Goal: Task Accomplishment & Management: Use online tool/utility

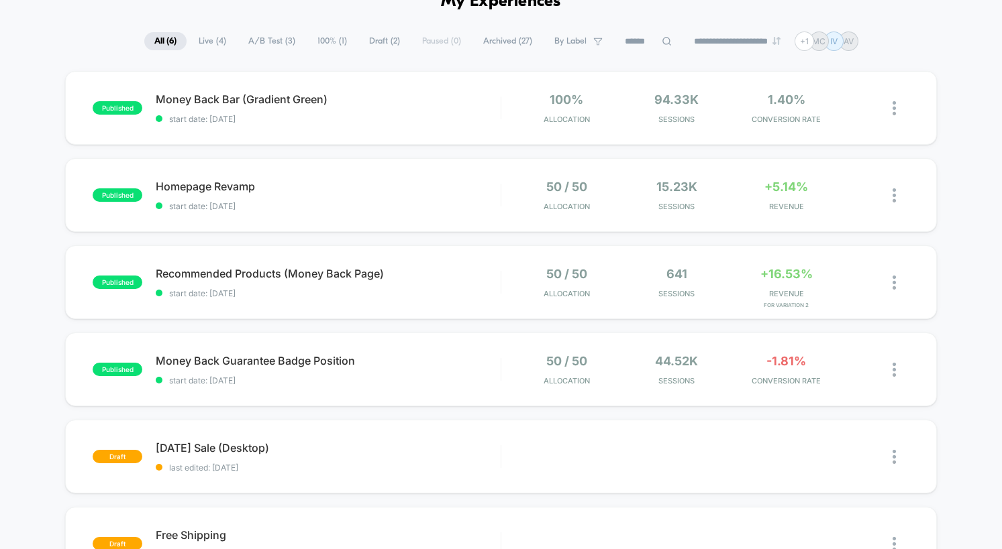
scroll to position [2, 0]
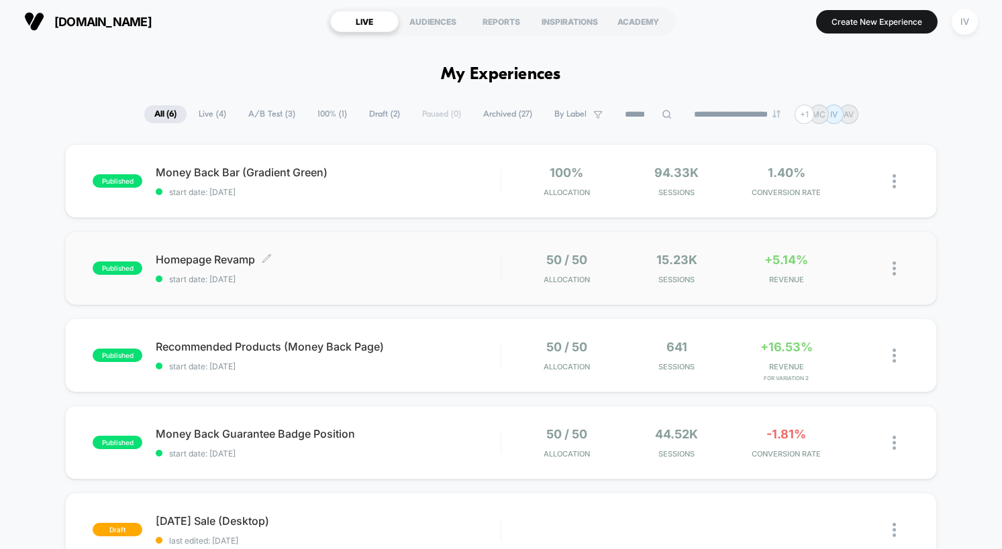
click at [280, 278] on span "start date: 6/3/2025" at bounding box center [328, 279] width 345 height 10
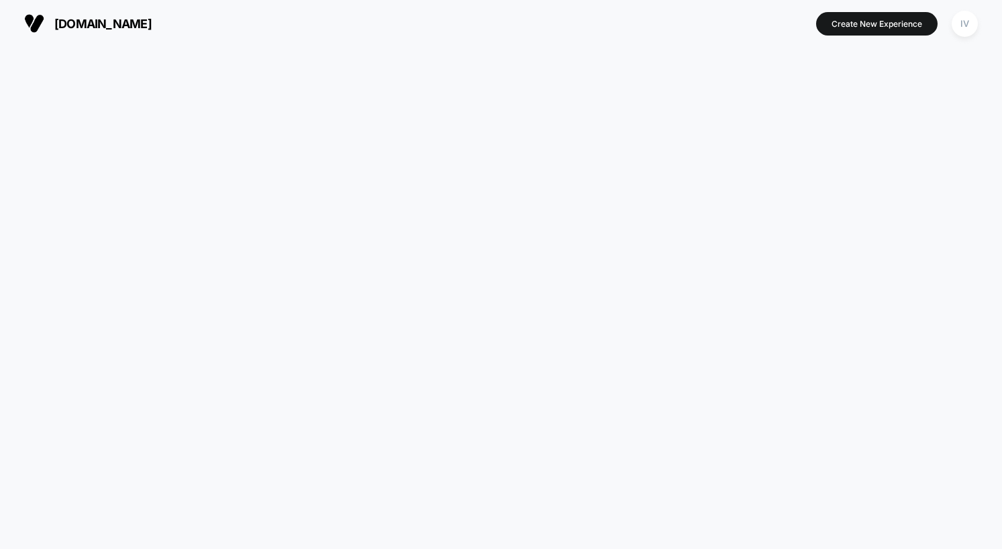
click at [99, 24] on span "[DOMAIN_NAME]" at bounding box center [102, 24] width 97 height 14
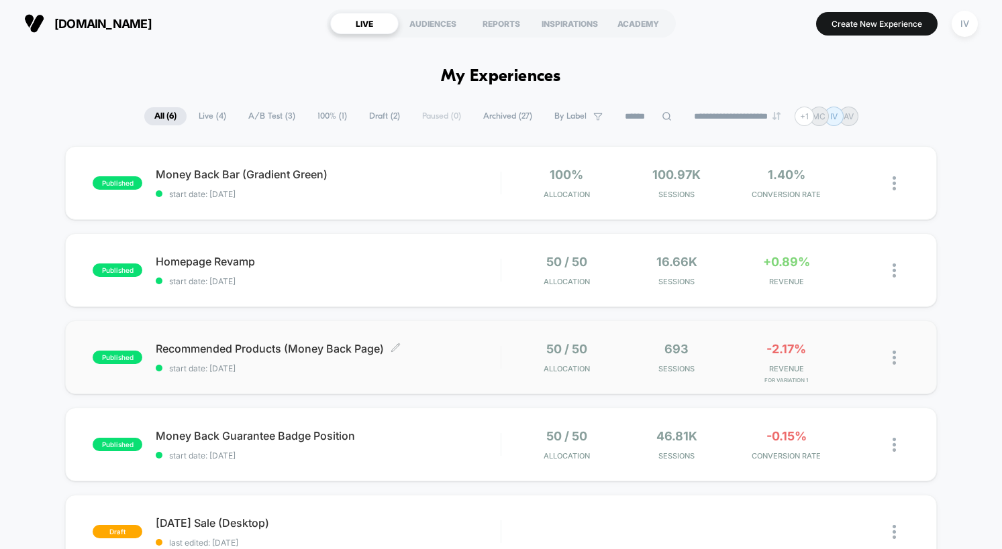
click at [305, 362] on div "Recommended Products (Money Back Page) Click to edit experience details Click t…" at bounding box center [328, 358] width 345 height 32
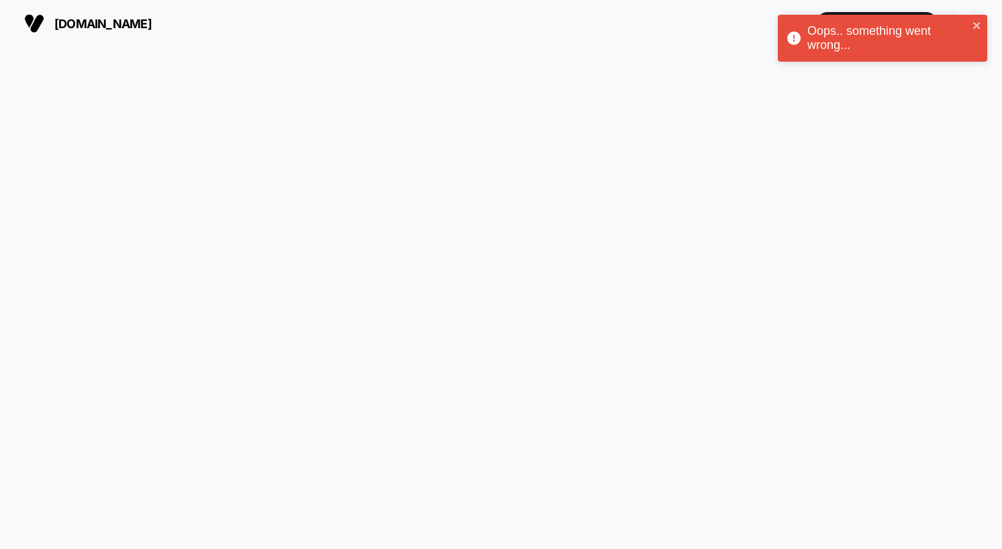
click at [42, 30] on img at bounding box center [34, 23] width 20 height 20
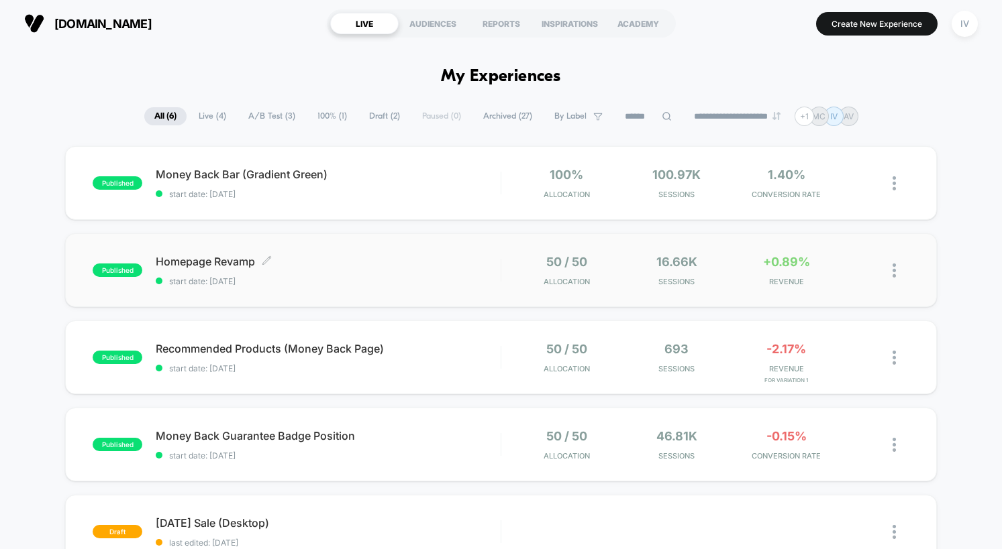
click at [274, 262] on span "Homepage Revamp Click to edit experience details" at bounding box center [328, 261] width 345 height 13
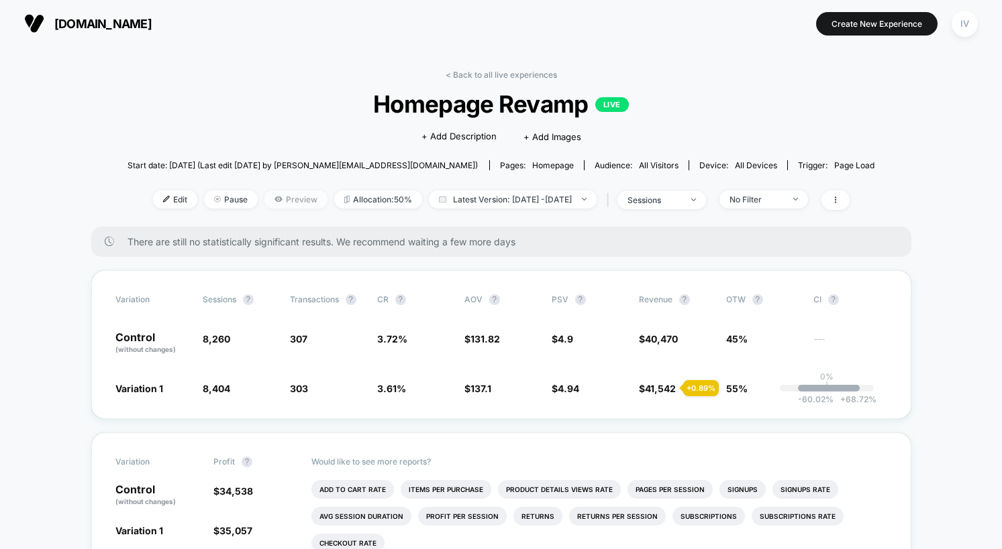
click at [279, 205] on span "Preview" at bounding box center [295, 200] width 63 height 18
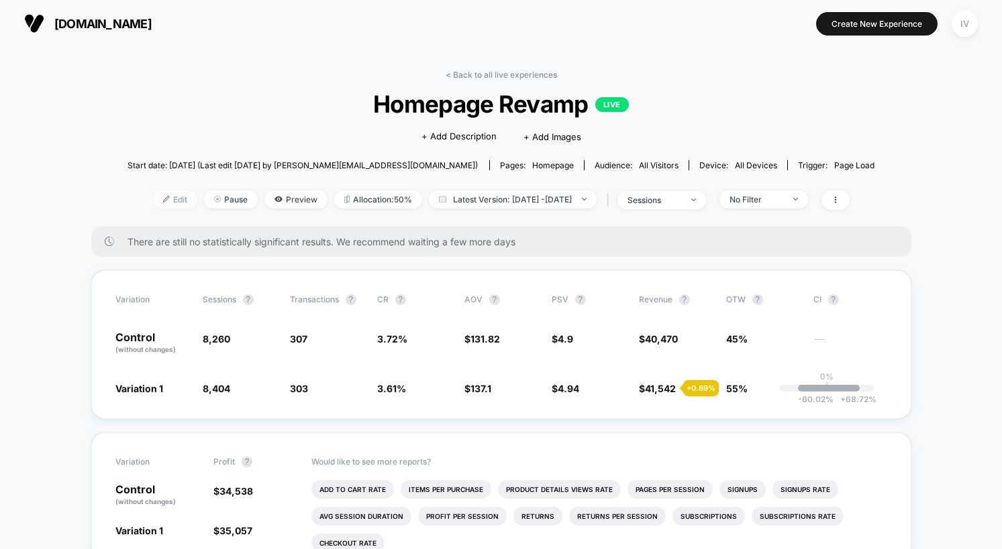
click at [153, 193] on span "Edit" at bounding box center [175, 200] width 44 height 18
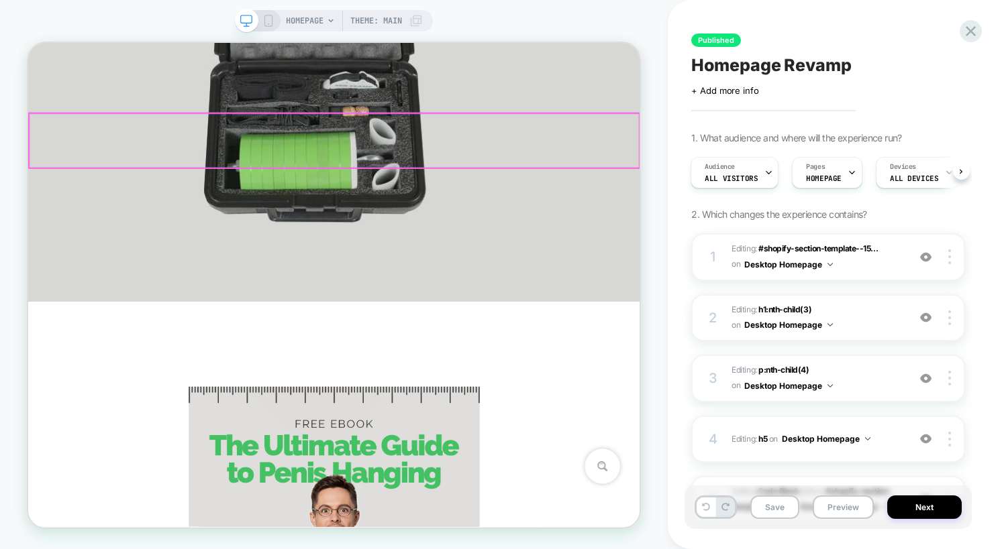
scroll to position [4820, 0]
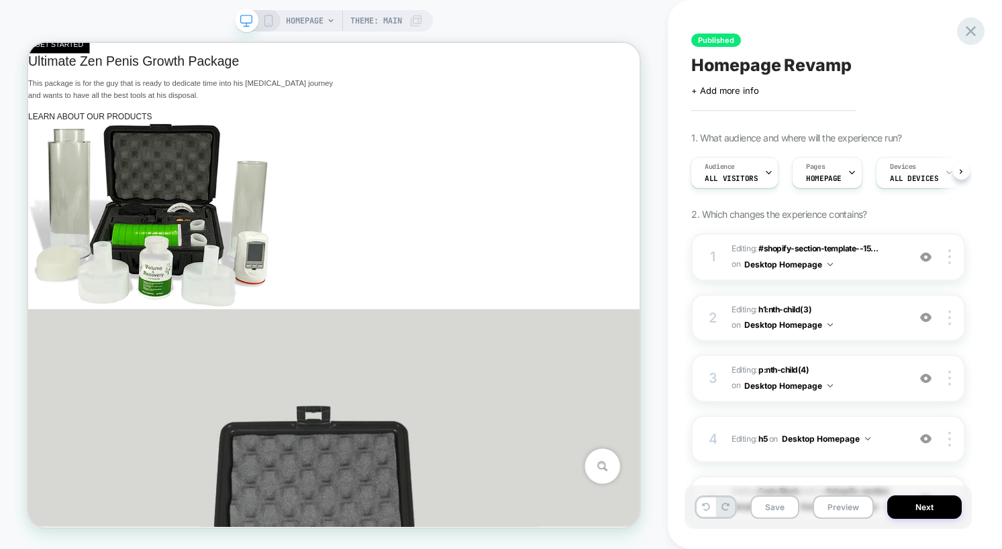
click at [969, 34] on icon at bounding box center [970, 31] width 10 height 10
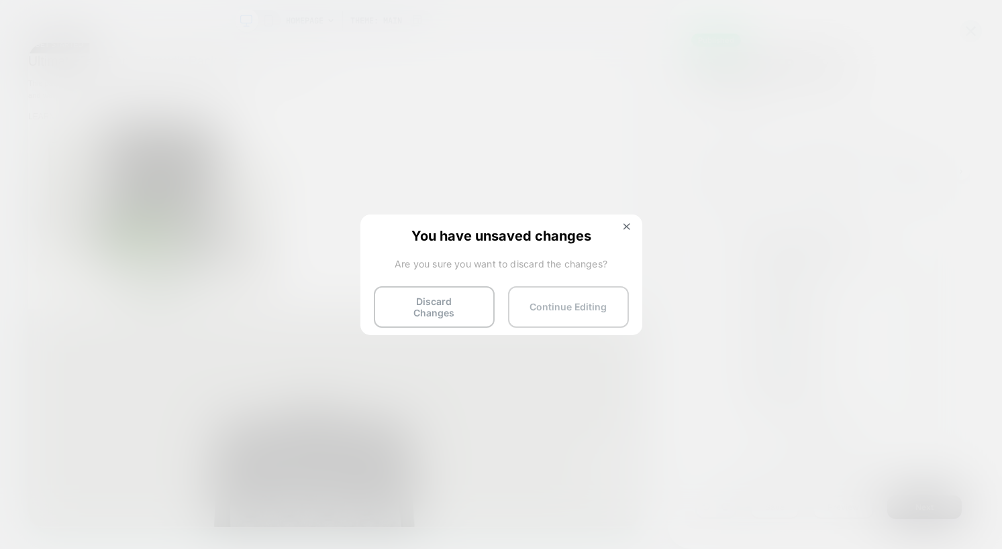
click at [542, 292] on button "Continue Editing" at bounding box center [568, 307] width 121 height 42
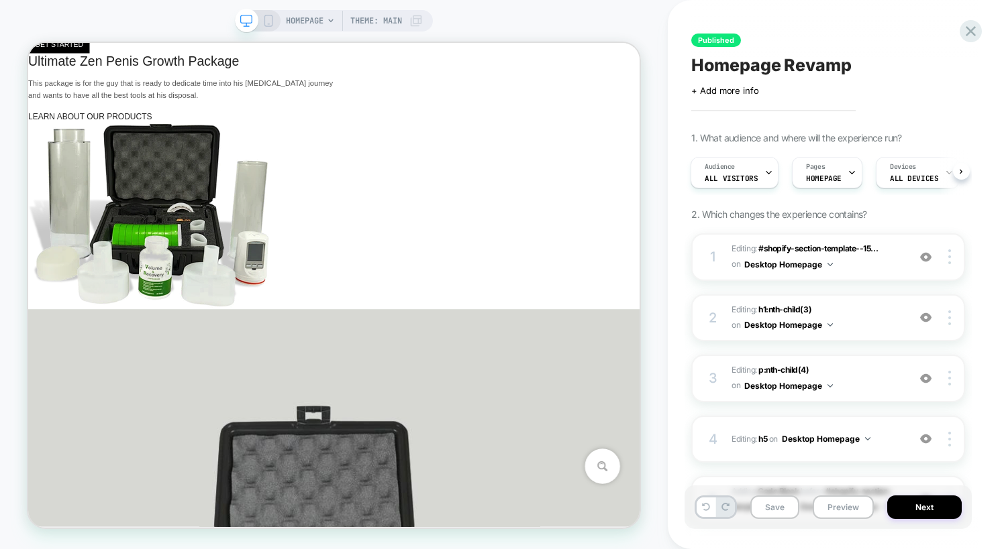
click at [315, 22] on span "HOMEPAGE" at bounding box center [305, 20] width 38 height 21
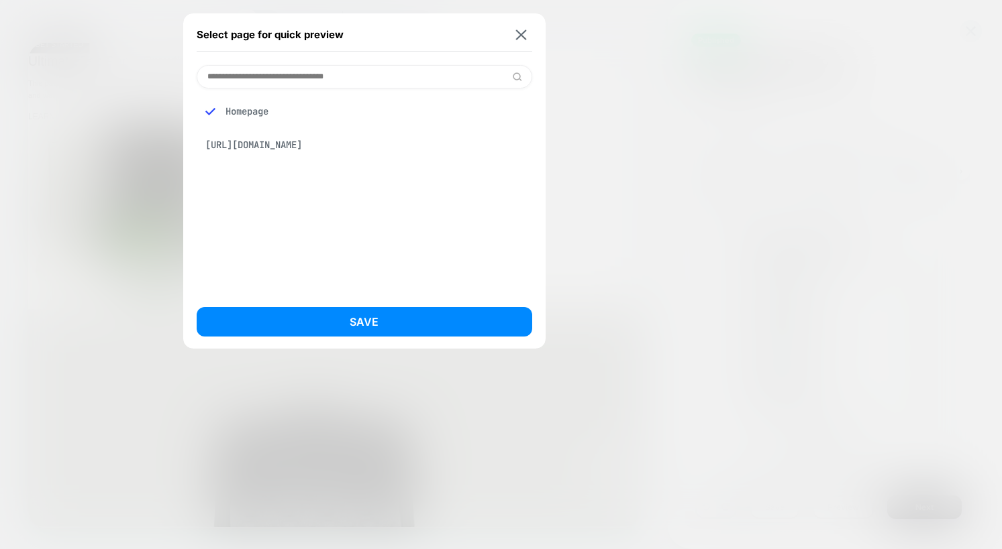
click at [277, 148] on div "[URL][DOMAIN_NAME]" at bounding box center [364, 144] width 335 height 25
click at [535, 25] on div "Select page for quick preview Homepage [URL][DOMAIN_NAME] Save" at bounding box center [364, 180] width 362 height 335
click at [523, 32] on img at bounding box center [520, 35] width 11 height 10
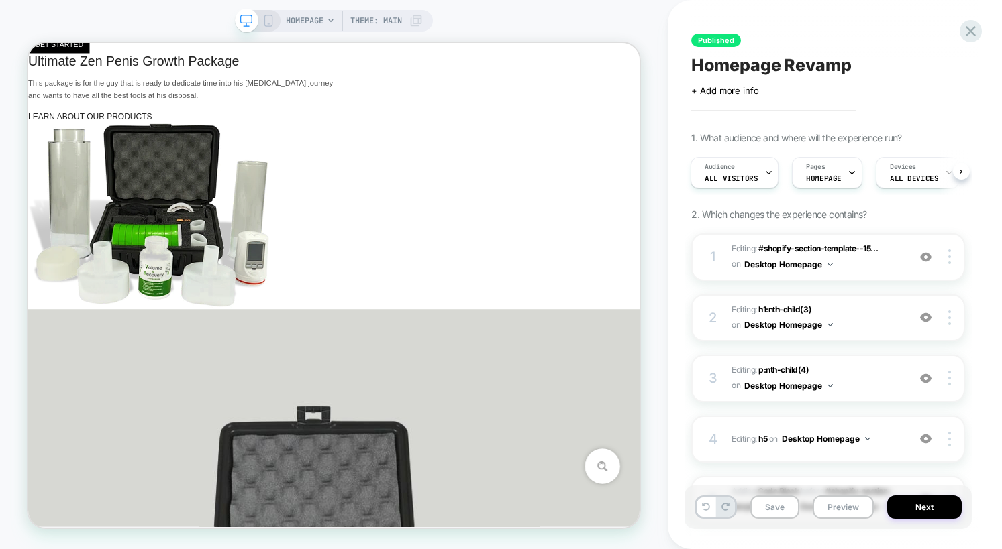
click at [377, 23] on span "Theme: MAIN" at bounding box center [376, 20] width 52 height 21
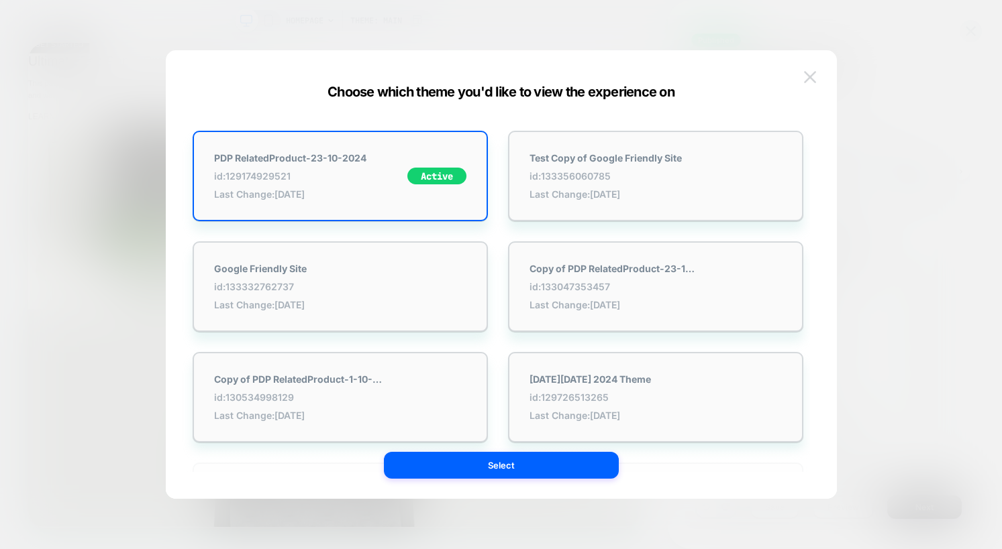
click at [813, 77] on img at bounding box center [810, 76] width 12 height 11
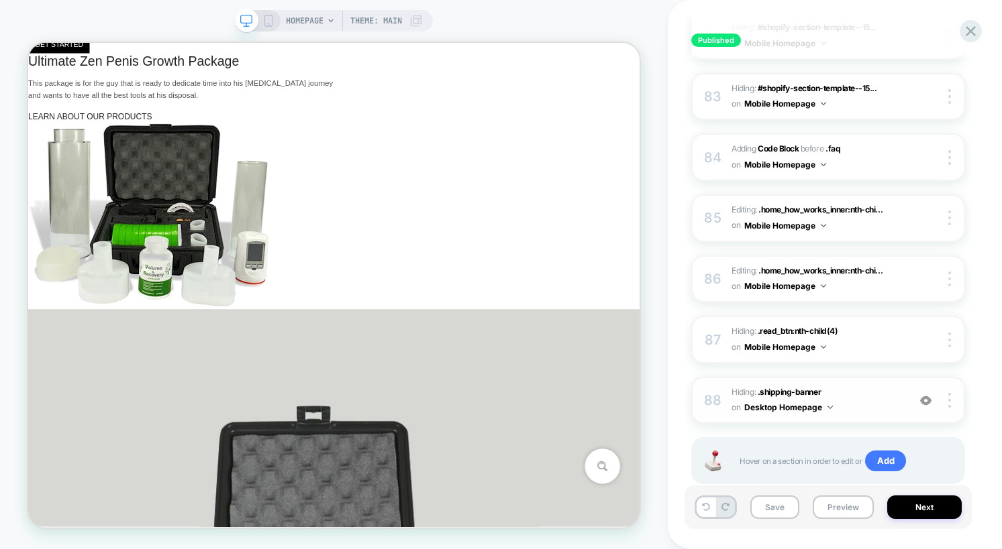
scroll to position [5215, 0]
click at [922, 395] on img at bounding box center [925, 400] width 11 height 11
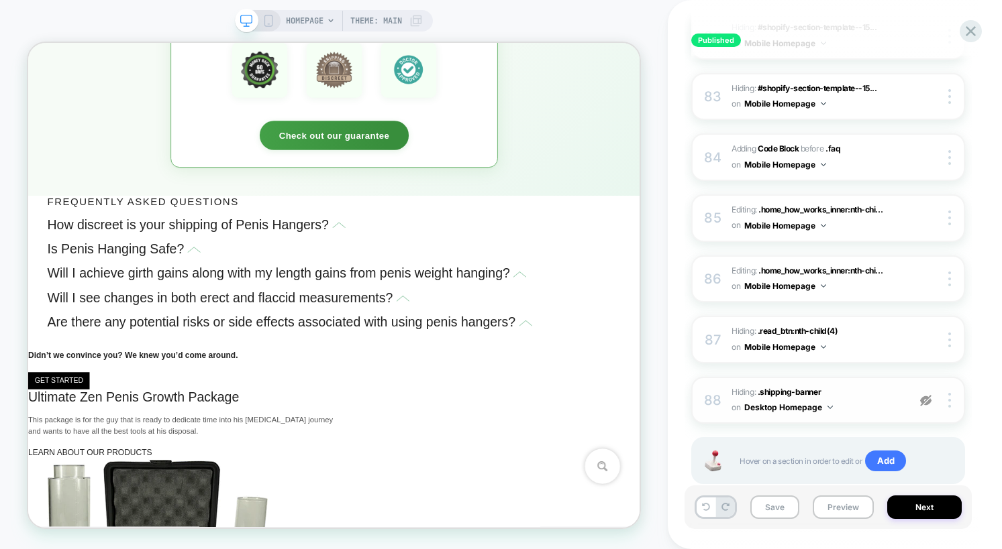
click at [922, 395] on img at bounding box center [925, 400] width 11 height 11
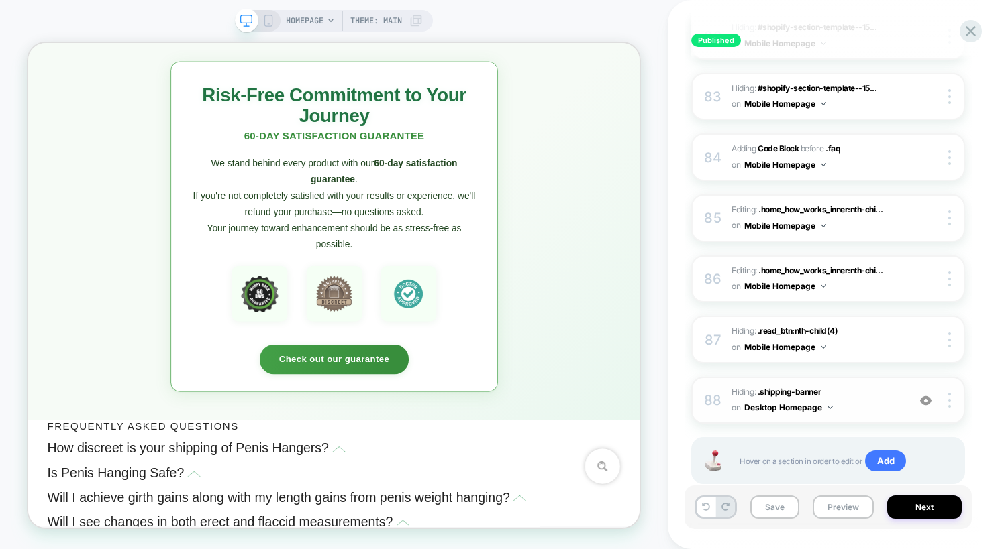
click at [922, 395] on img at bounding box center [925, 400] width 11 height 11
click at [947, 393] on div at bounding box center [950, 400] width 25 height 15
click at [701, 377] on div "88 Hiding : .shipping-banner .shipping-banner on Desktop Homepage Add Before Ad…" at bounding box center [828, 401] width 274 height 48
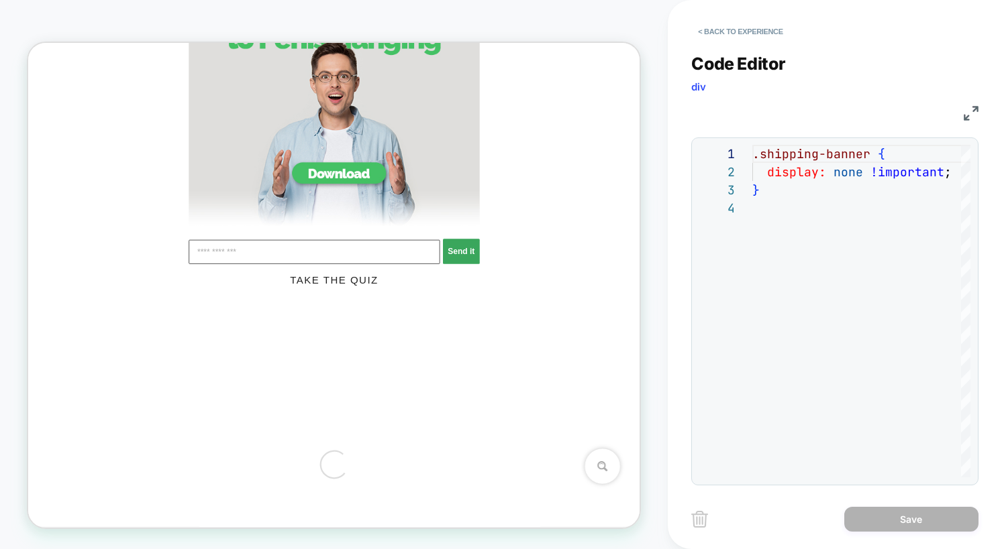
scroll to position [6769, 0]
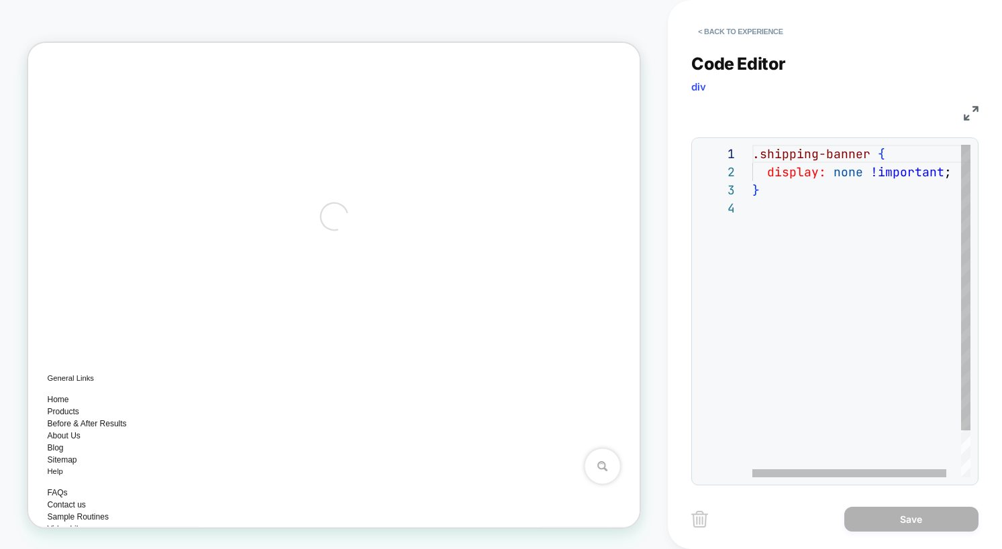
click at [783, 174] on span "display:" at bounding box center [796, 171] width 59 height 15
click at [808, 216] on div at bounding box center [869, 208] width 234 height 18
click at [831, 199] on div "}" at bounding box center [869, 190] width 234 height 18
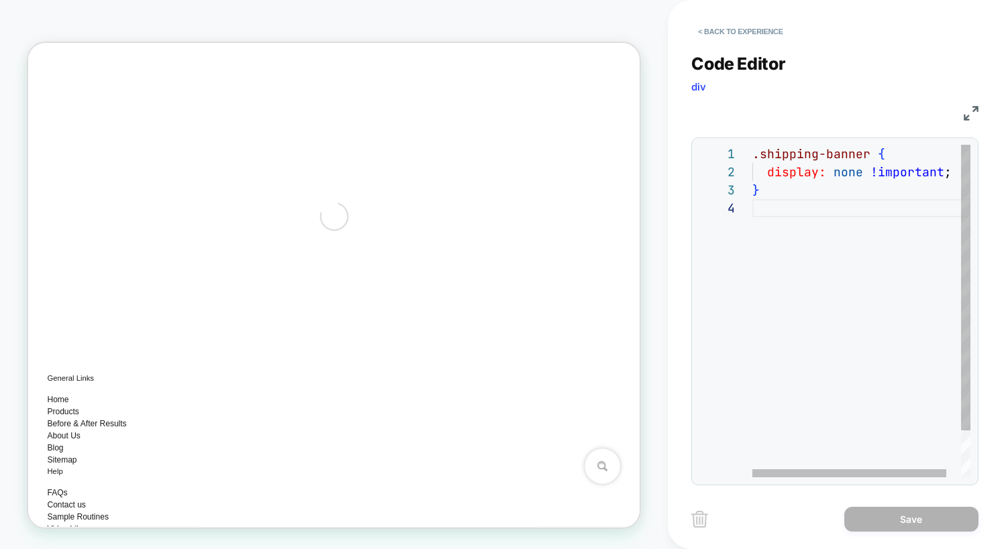
scroll to position [36, 7]
click at [814, 161] on span ".shipping-banner" at bounding box center [811, 153] width 118 height 15
click at [858, 159] on span ".shipping-banner" at bounding box center [811, 153] width 118 height 15
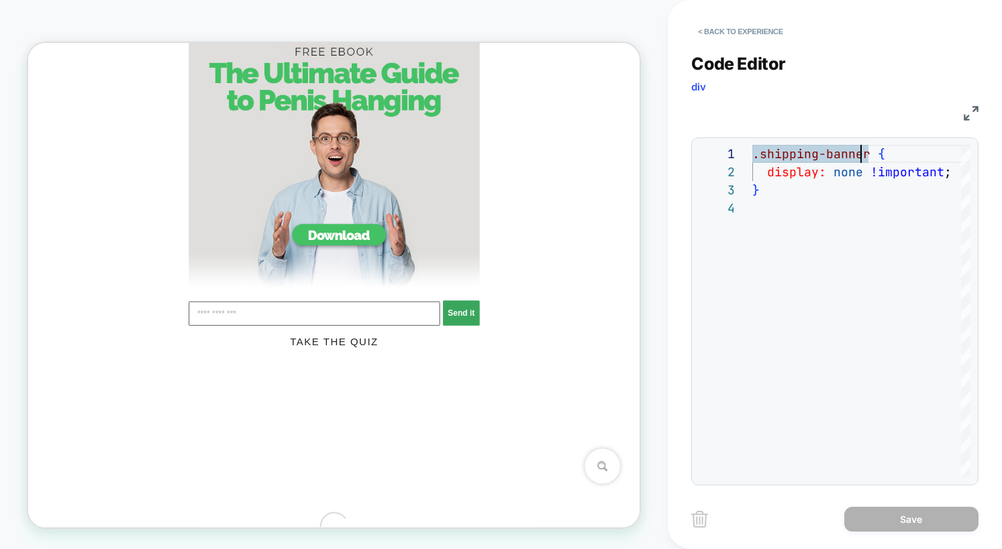
scroll to position [6082, 0]
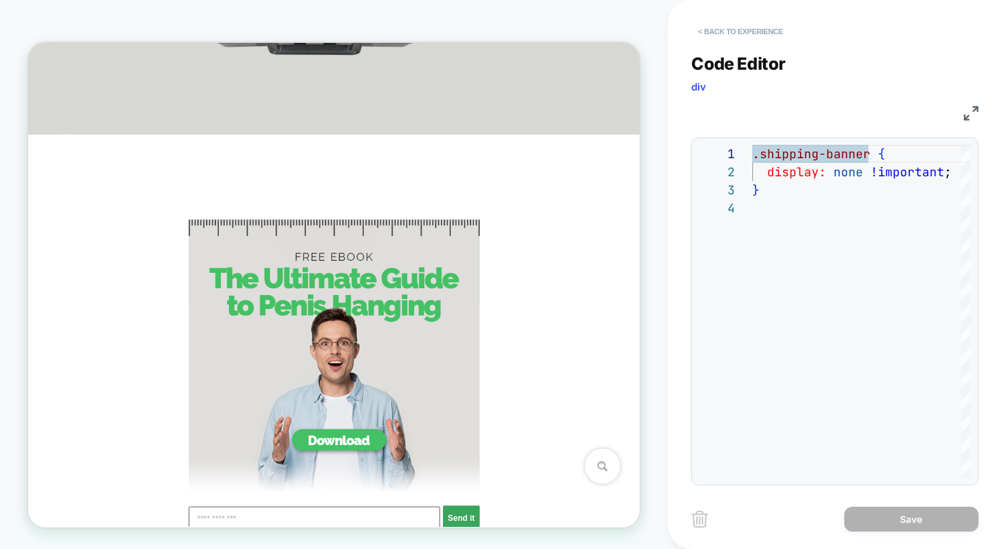
click at [713, 27] on button "< Back to experience" at bounding box center [740, 31] width 98 height 21
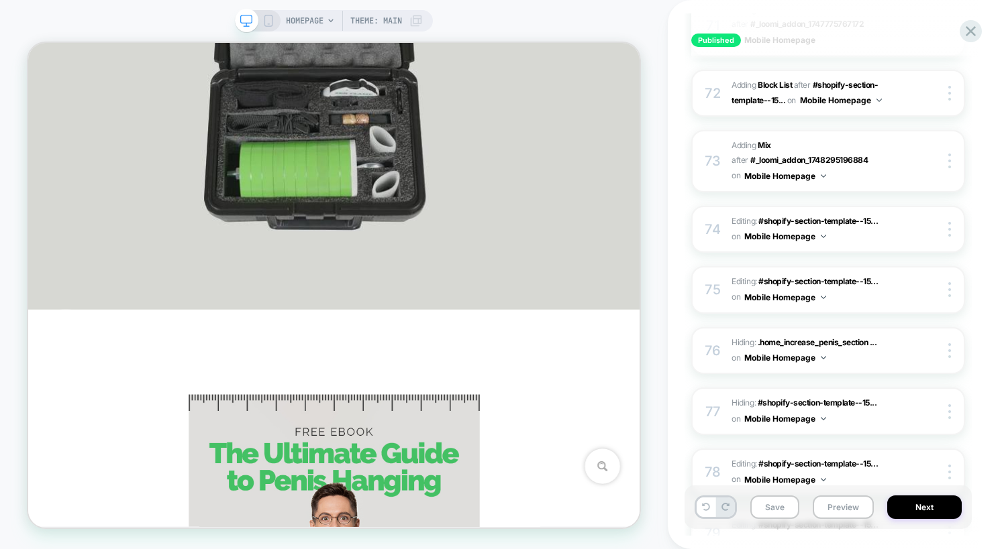
scroll to position [5215, 0]
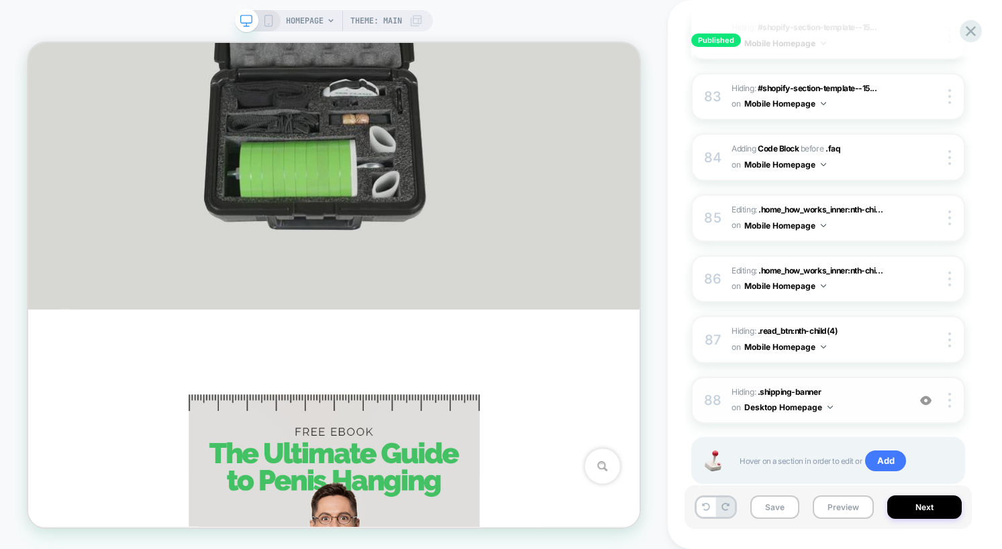
click at [828, 406] on div at bounding box center [829, 407] width 5 height 3
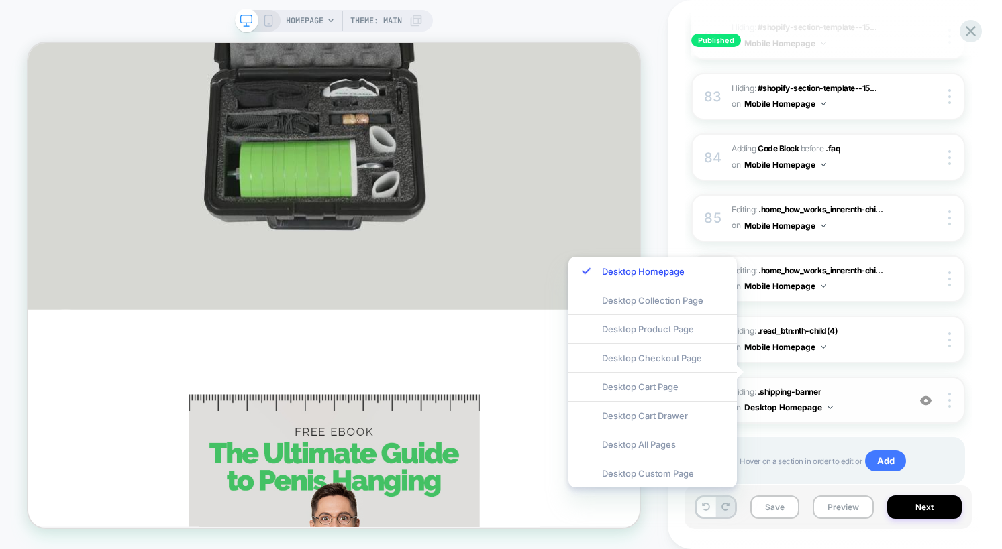
click at [828, 406] on img at bounding box center [829, 407] width 5 height 3
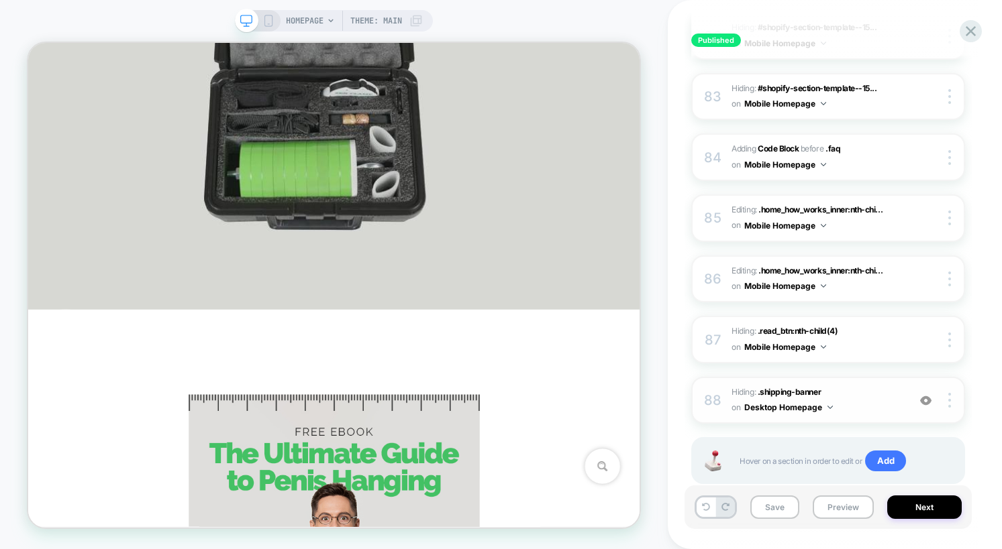
click at [926, 395] on img at bounding box center [925, 400] width 11 height 11
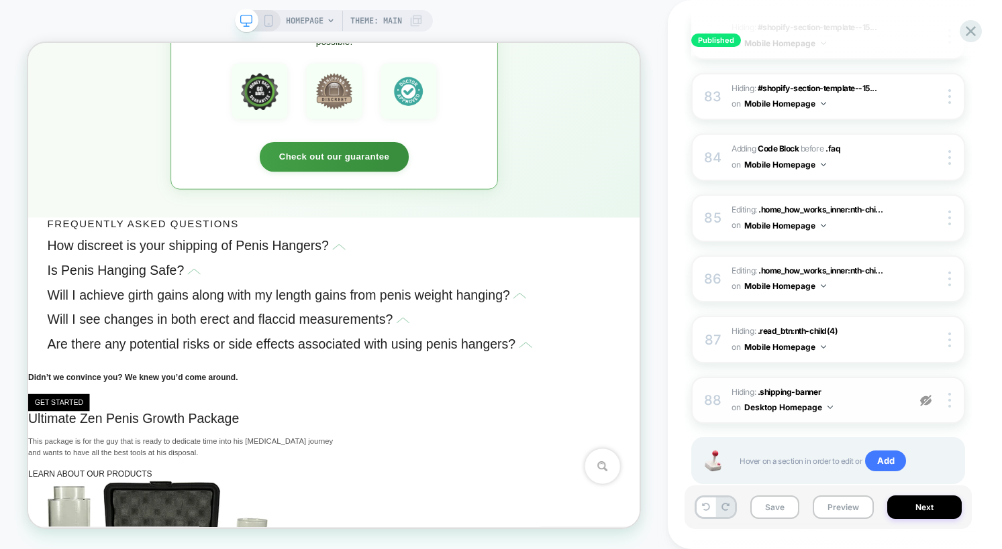
scroll to position [4602, 0]
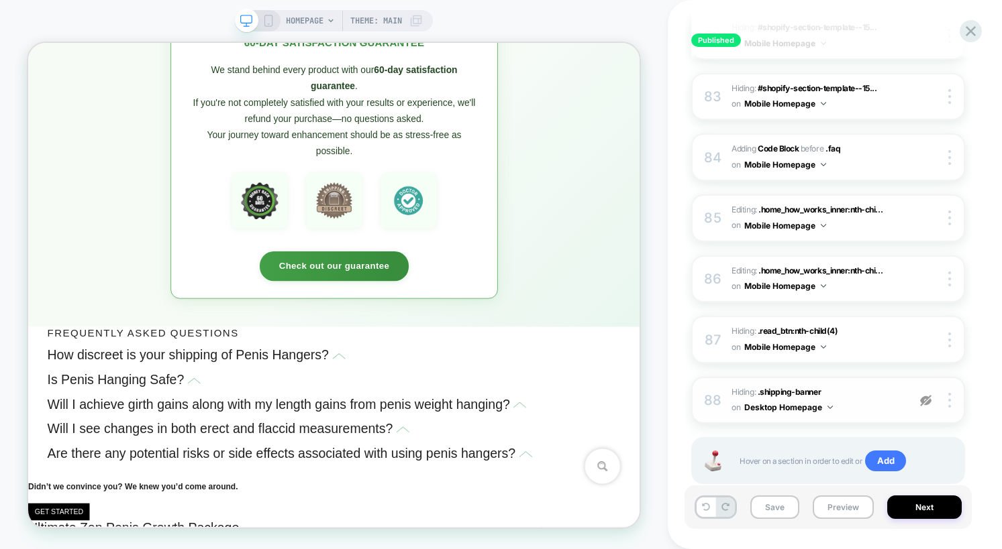
click at [925, 395] on img at bounding box center [925, 400] width 11 height 11
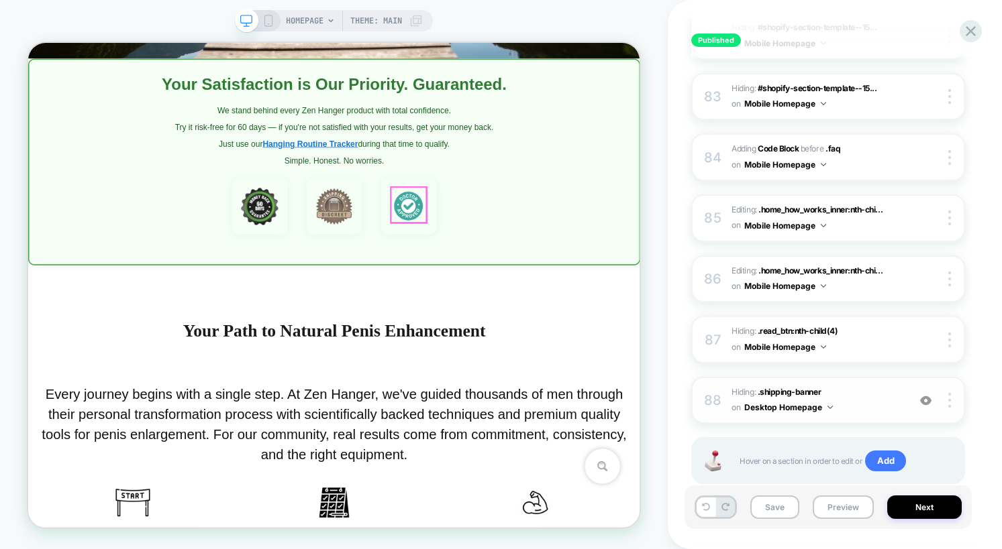
scroll to position [551, 0]
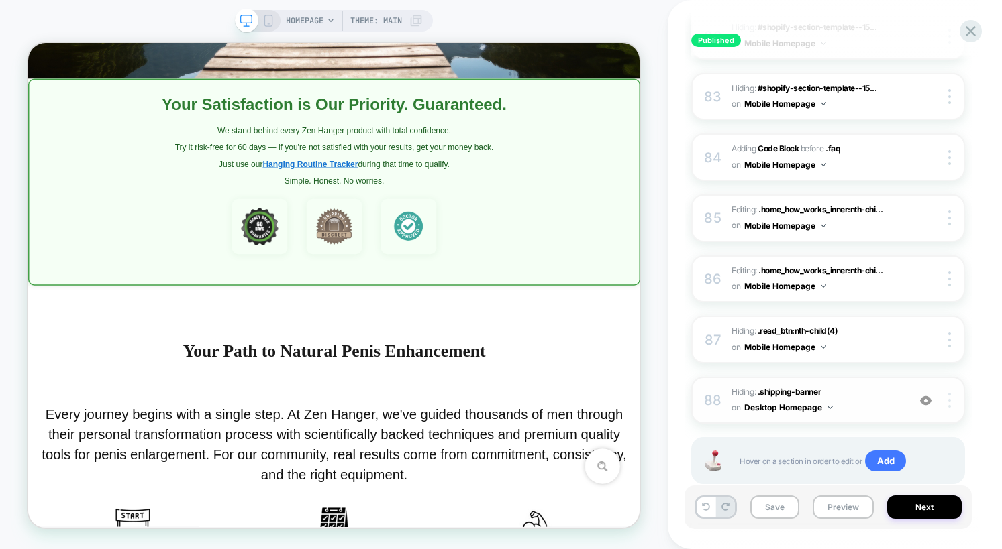
click at [948, 393] on img at bounding box center [949, 400] width 3 height 15
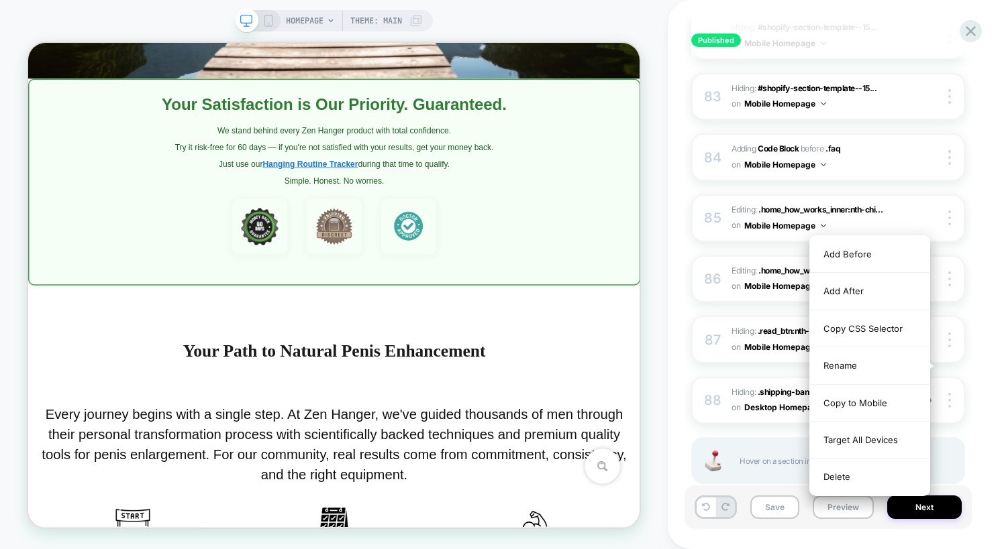
click at [849, 476] on div "Delete" at bounding box center [869, 477] width 119 height 36
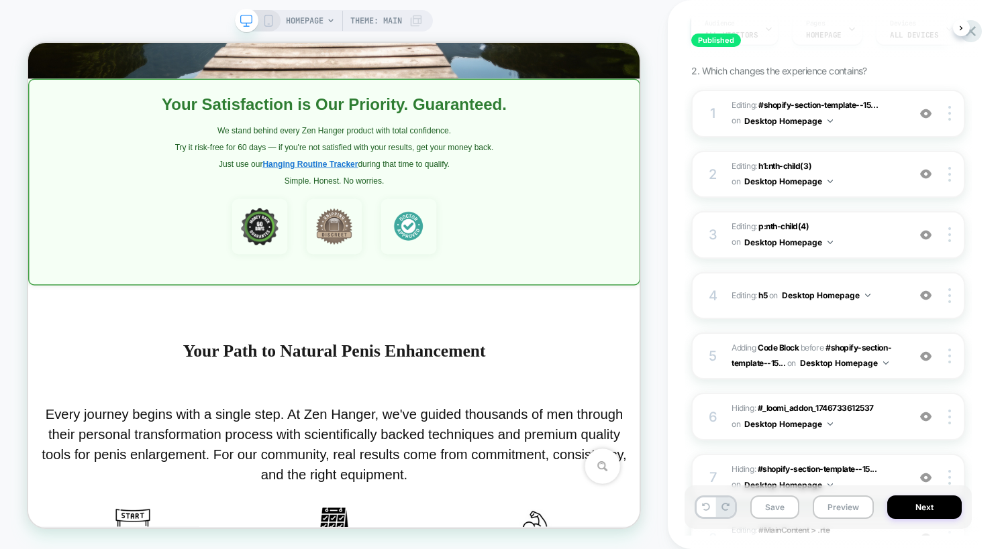
scroll to position [0, 0]
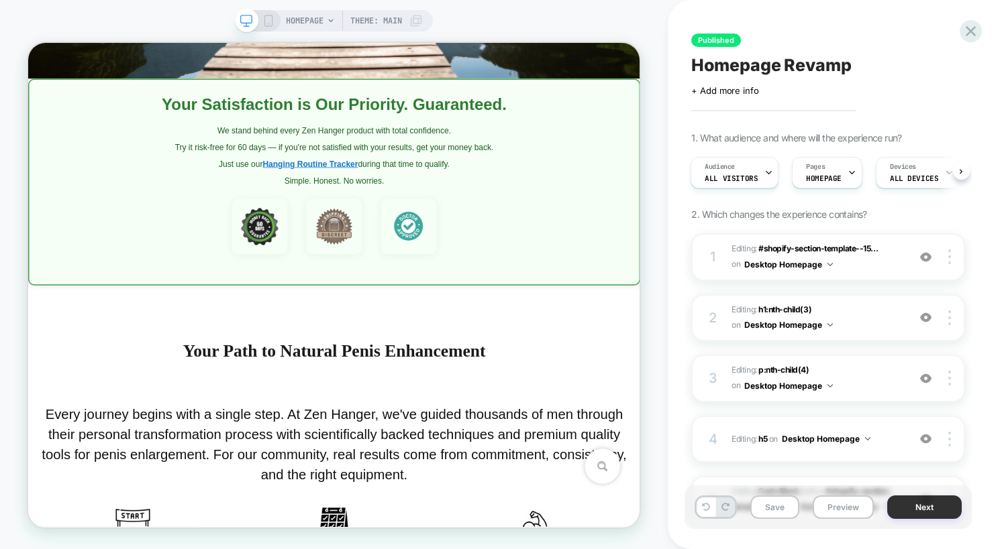
click at [927, 511] on button "Next" at bounding box center [924, 507] width 74 height 23
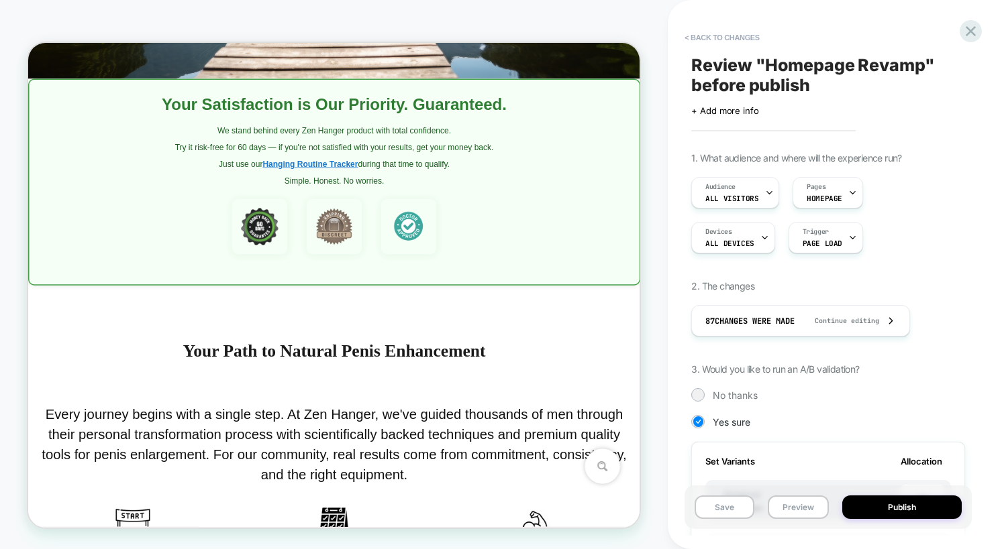
scroll to position [0, 1]
click at [909, 511] on button "Publish" at bounding box center [901, 507] width 119 height 23
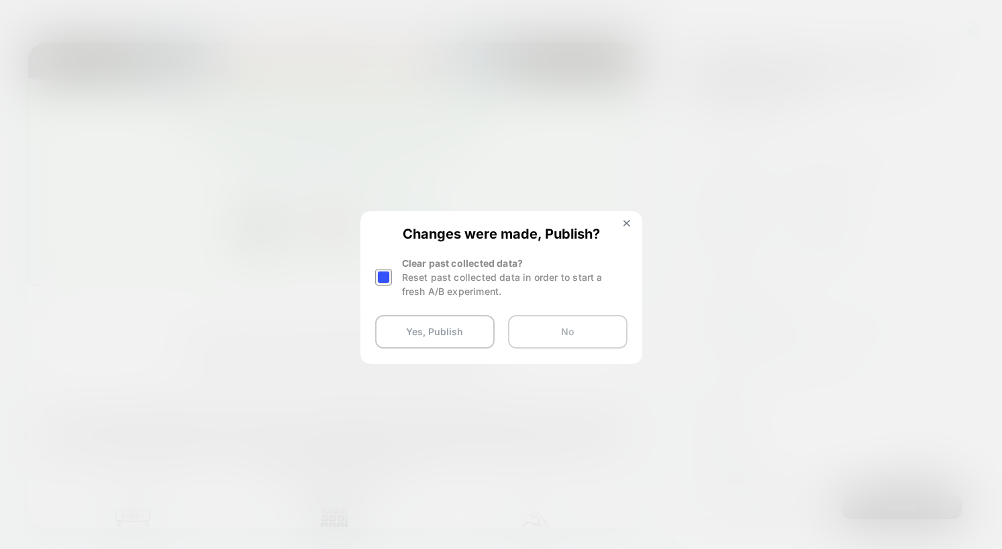
click at [557, 335] on button "No" at bounding box center [567, 332] width 119 height 34
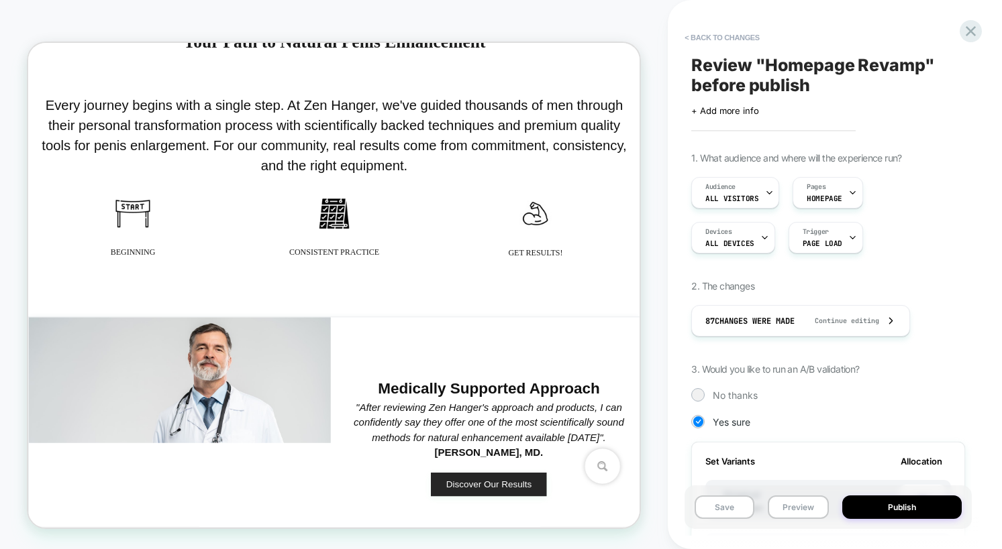
scroll to position [1658, 0]
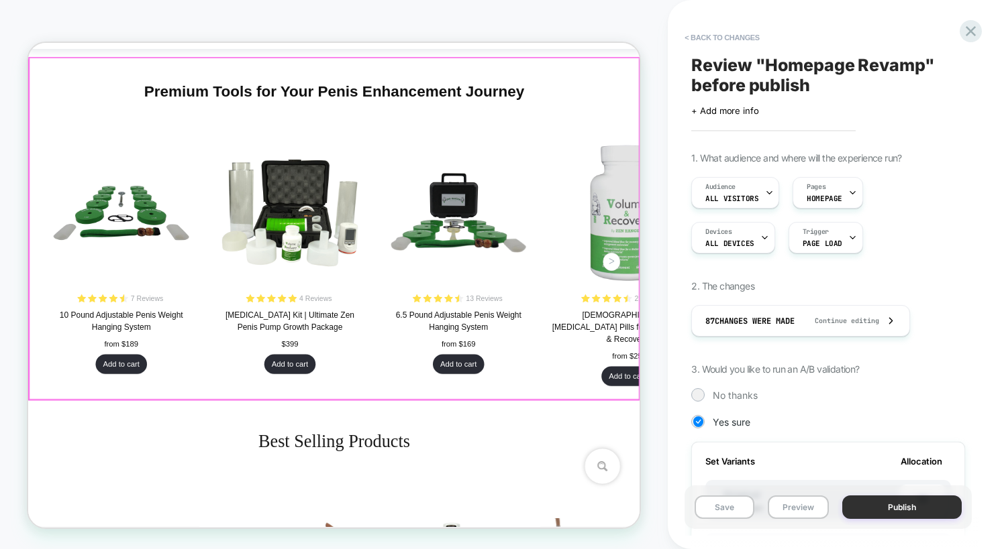
click at [881, 511] on button "Publish" at bounding box center [901, 507] width 119 height 23
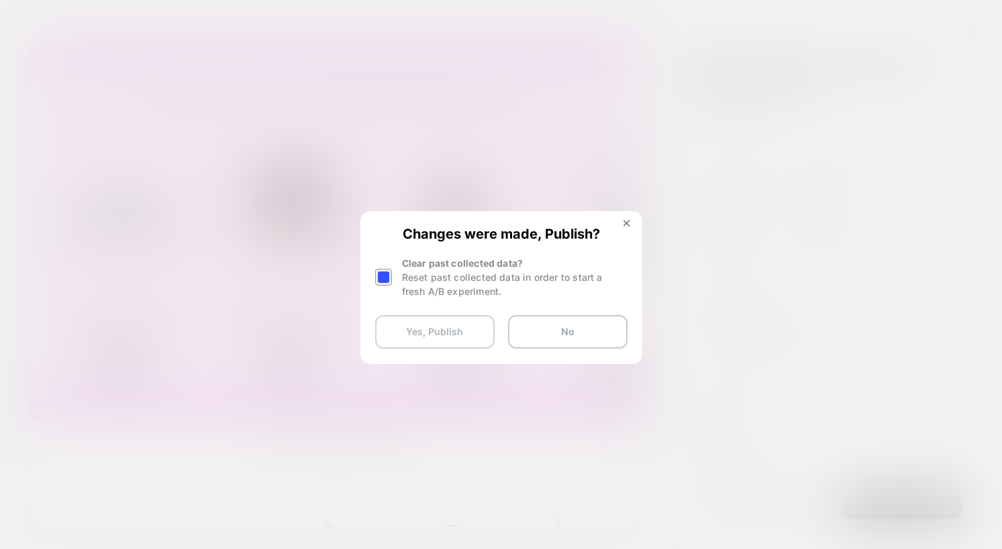
click at [453, 333] on button "Yes, Publish" at bounding box center [434, 332] width 119 height 34
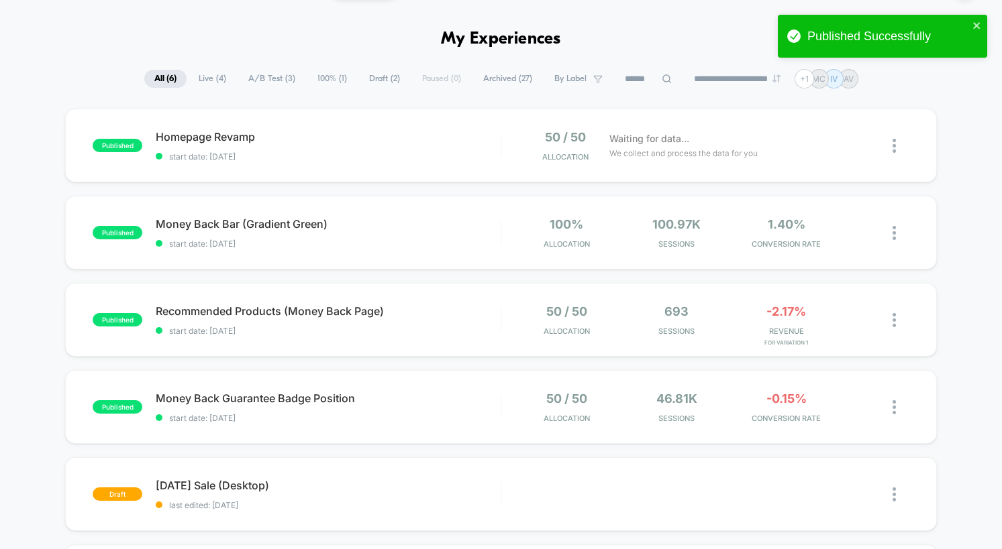
scroll to position [64, 0]
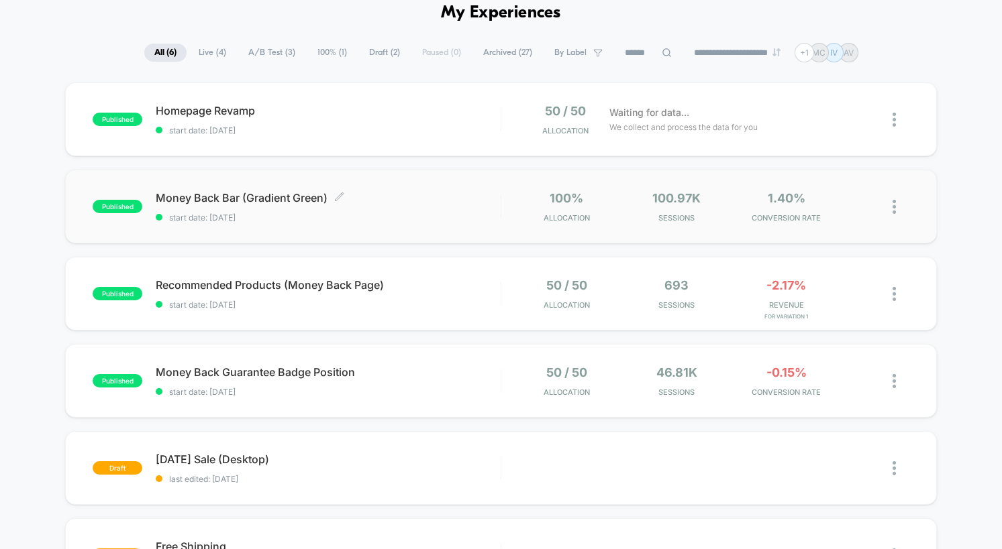
click at [356, 209] on div "Money Back Bar (Gradient Green) Click to edit experience details Click to edit …" at bounding box center [328, 207] width 345 height 32
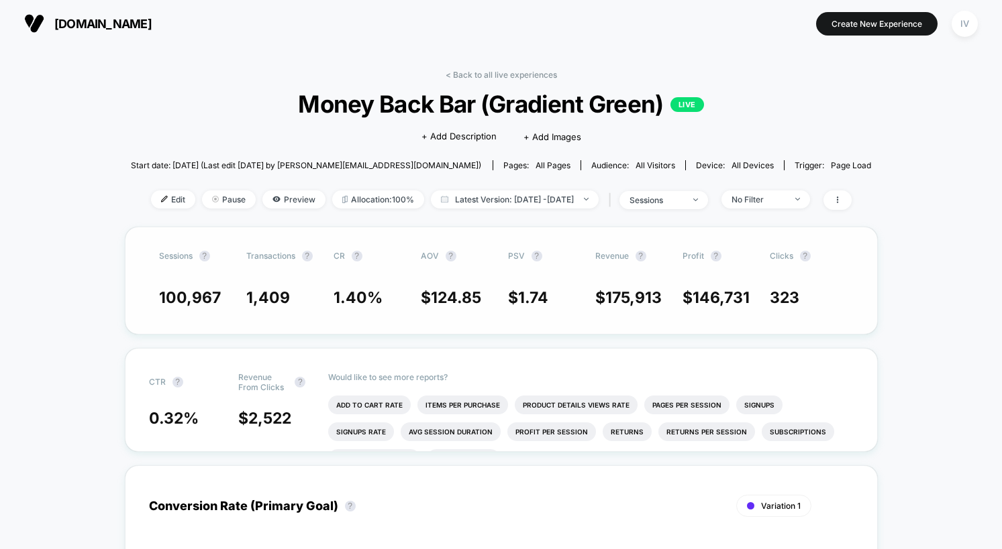
scroll to position [3, 0]
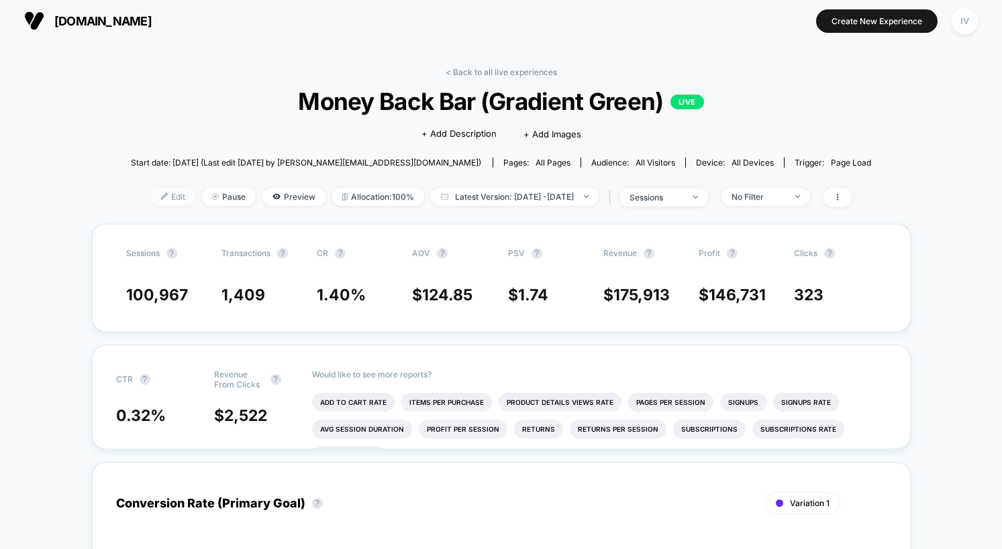
click at [151, 199] on span "Edit" at bounding box center [173, 197] width 44 height 18
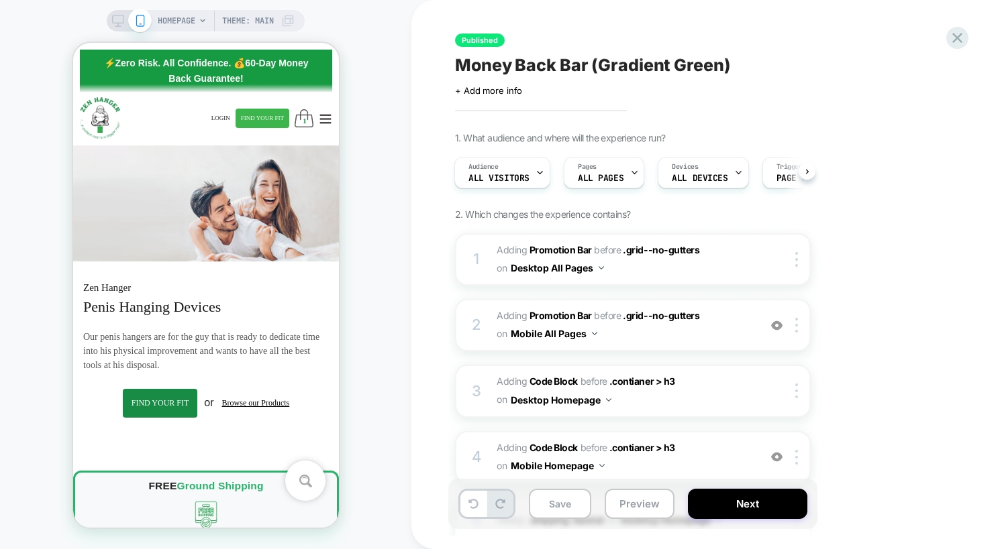
scroll to position [155, 0]
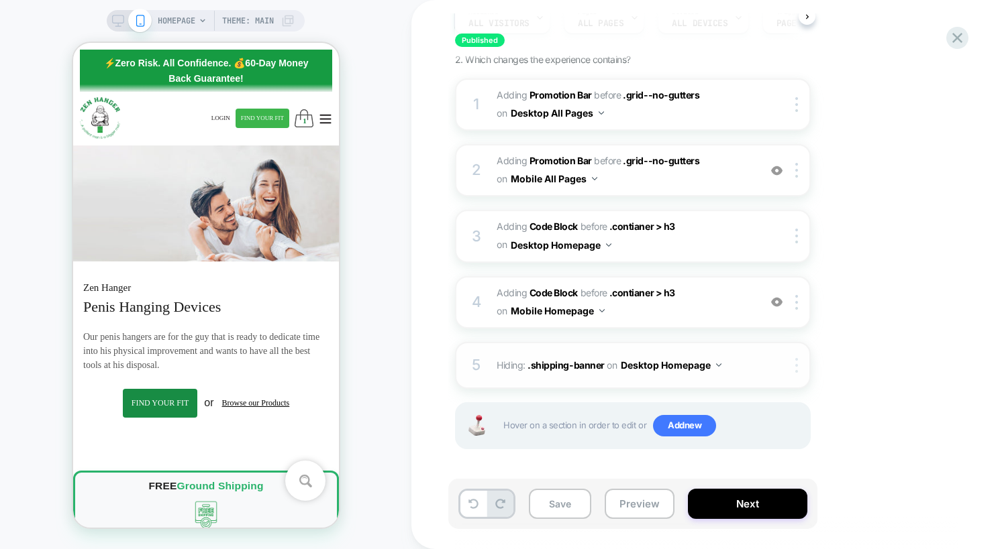
click at [793, 365] on div at bounding box center [799, 365] width 22 height 15
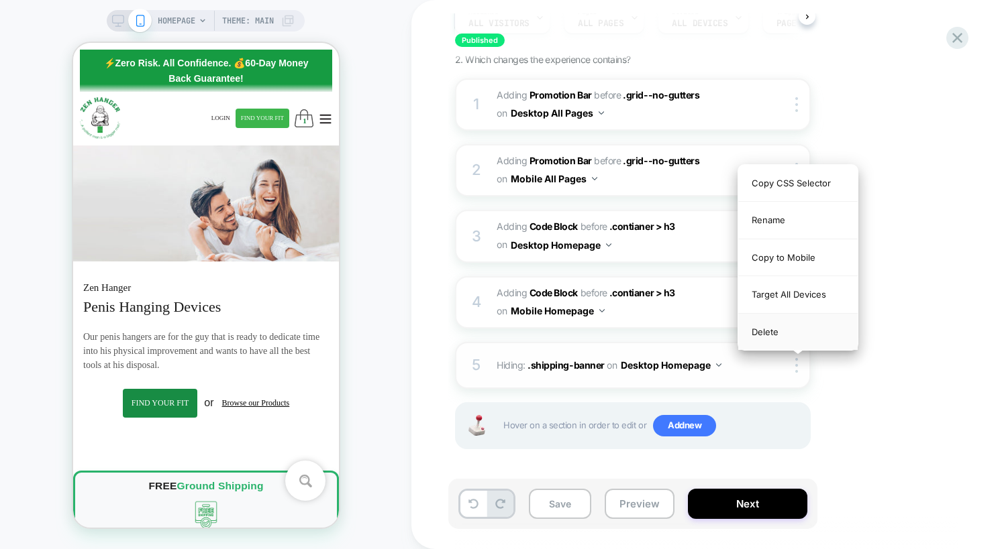
click at [760, 335] on div "Delete" at bounding box center [797, 332] width 119 height 36
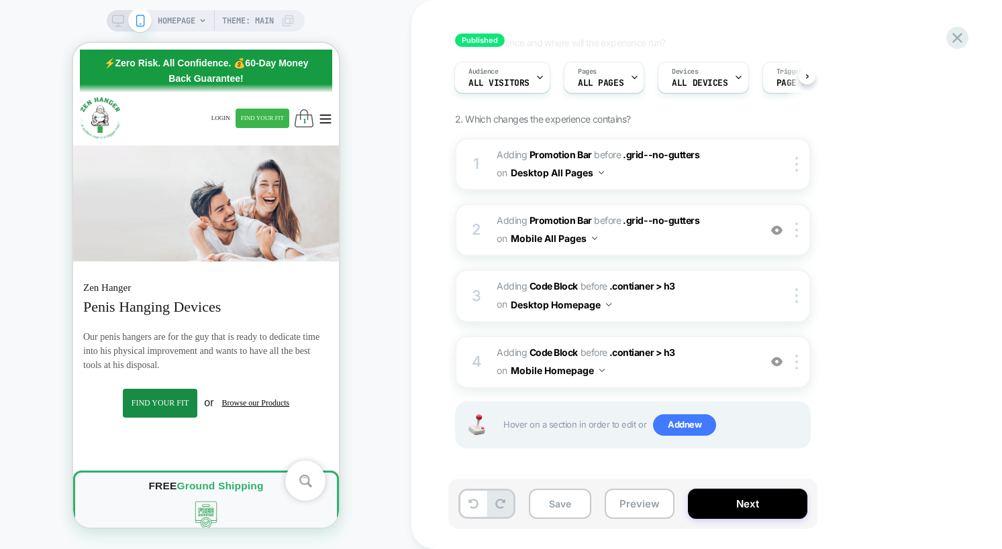
scroll to position [95, 0]
click at [743, 502] on button "Next" at bounding box center [747, 504] width 119 height 30
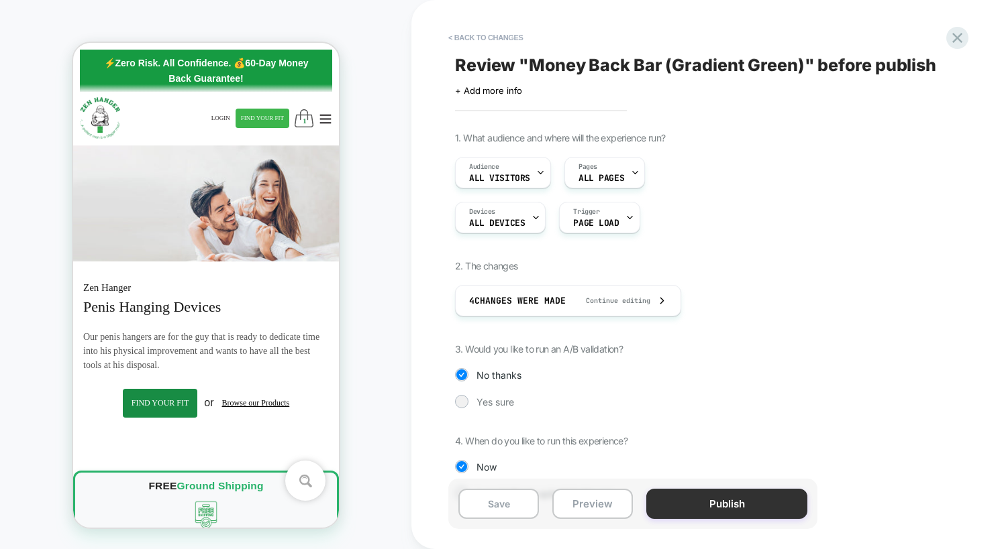
click at [710, 506] on button "Publish" at bounding box center [726, 504] width 161 height 30
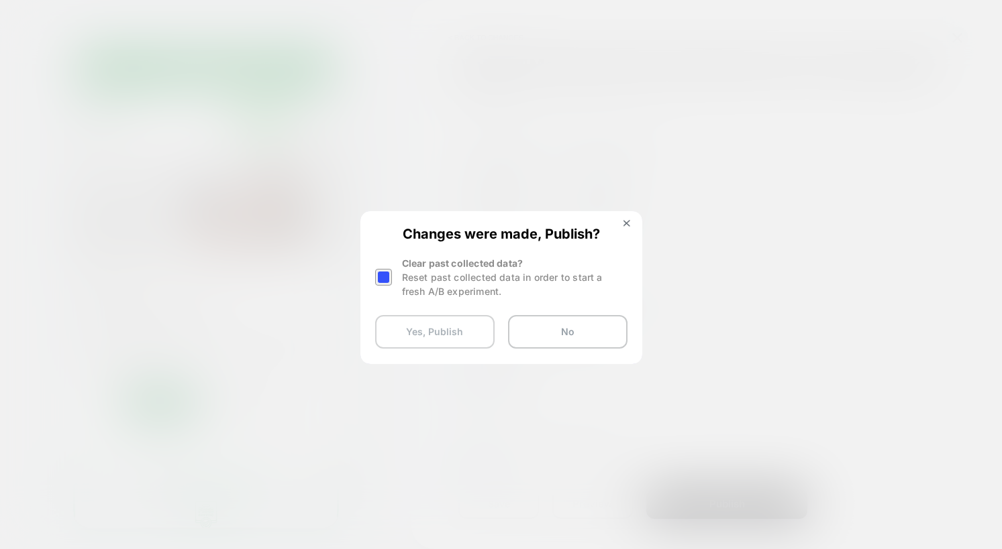
click at [440, 342] on button "Yes, Publish" at bounding box center [434, 332] width 119 height 34
